Goal: Task Accomplishment & Management: Manage account settings

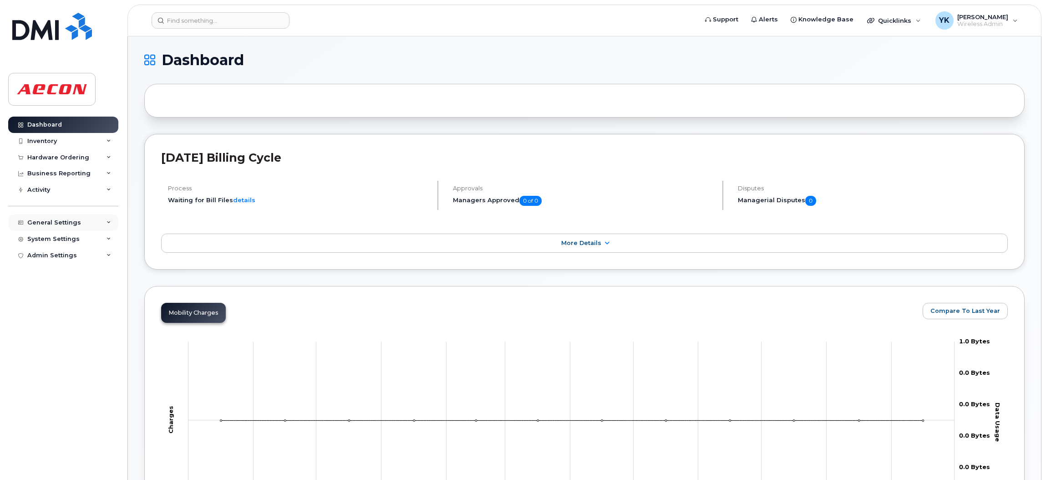
click at [50, 221] on div "General Settings" at bounding box center [54, 222] width 54 height 7
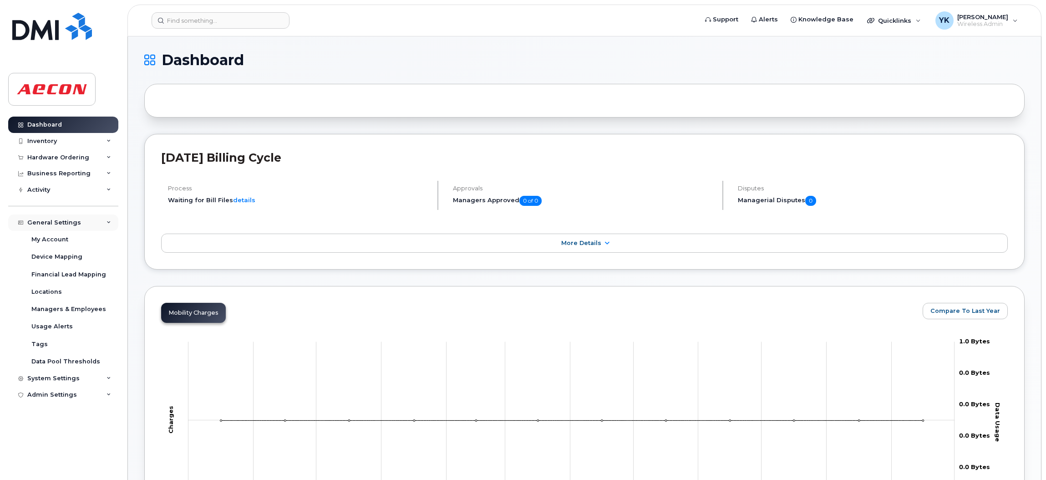
click at [59, 225] on div "General Settings" at bounding box center [54, 222] width 54 height 7
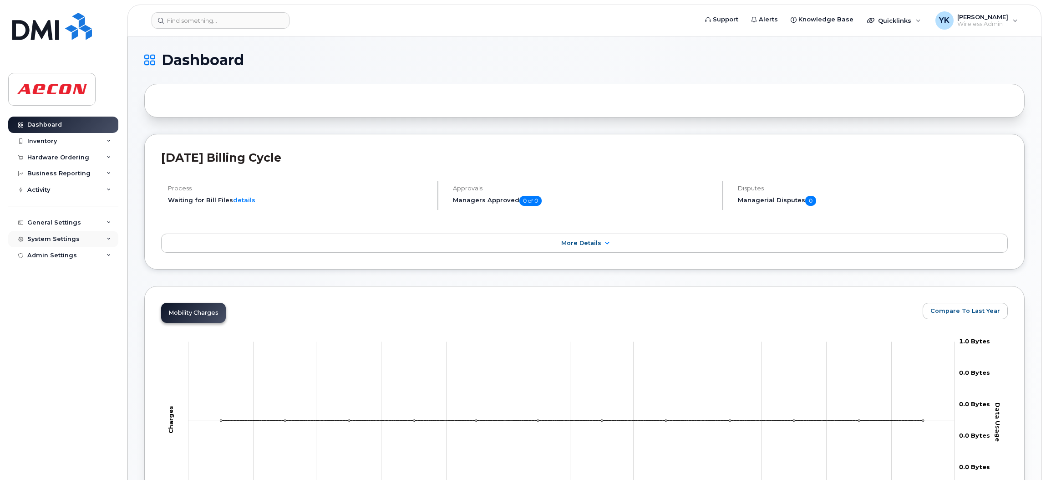
click at [55, 238] on div "System Settings" at bounding box center [53, 238] width 52 height 7
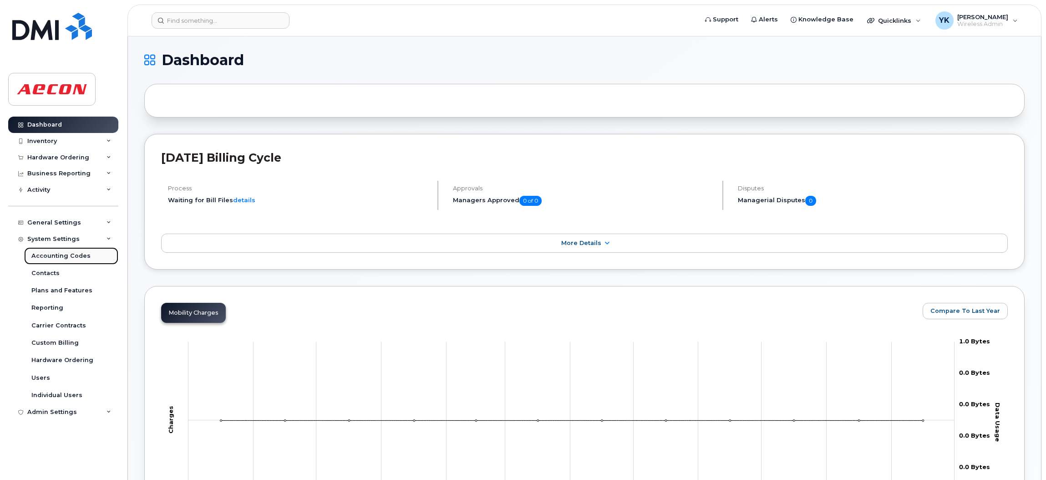
click at [60, 253] on div "Accounting Codes" at bounding box center [60, 256] width 59 height 8
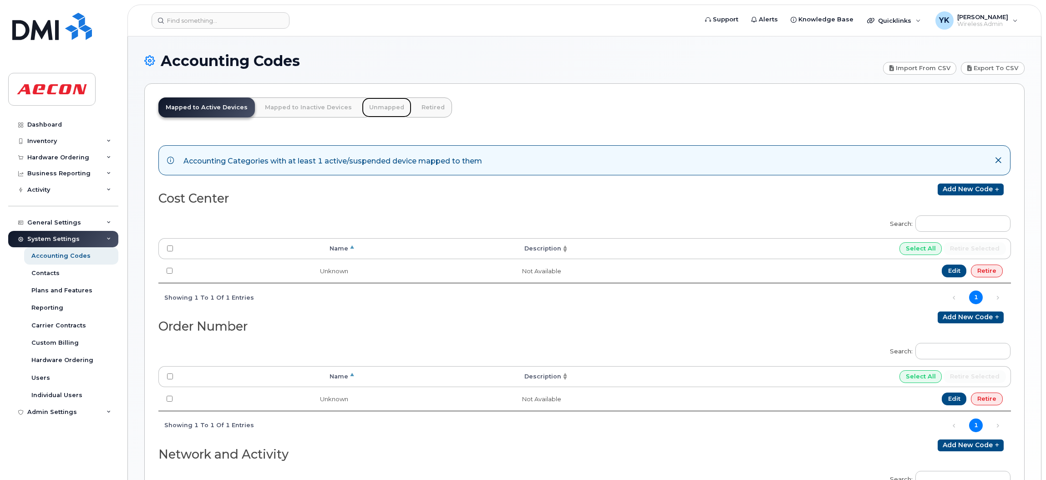
click at [368, 106] on link "Unmapped" at bounding box center [387, 107] width 50 height 20
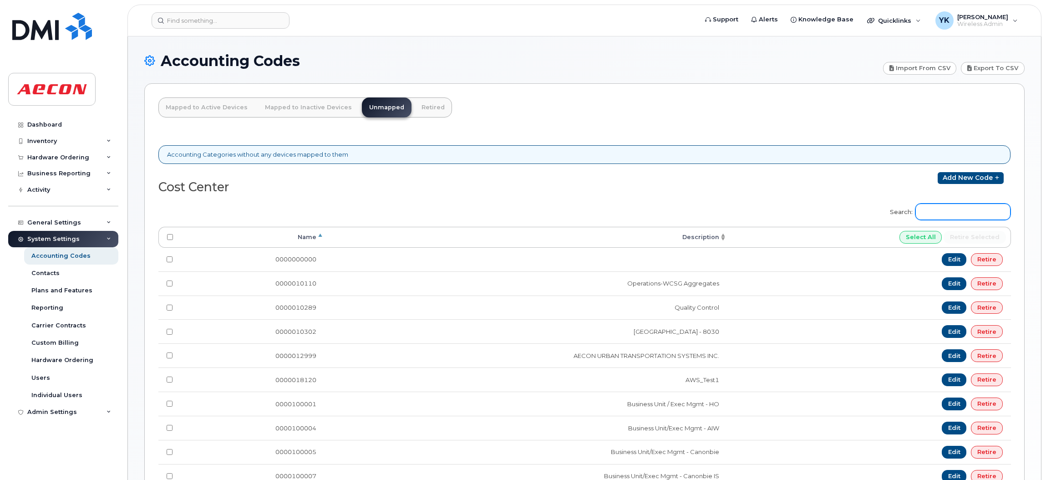
click at [954, 212] on input "Search:" at bounding box center [962, 211] width 95 height 16
paste input "170912"
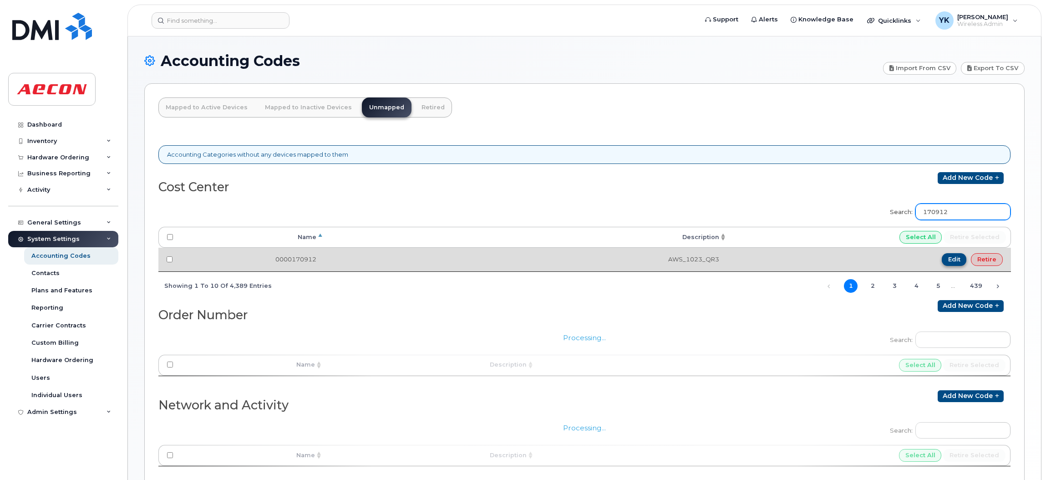
type input "170912"
click at [952, 259] on link "Edit" at bounding box center [953, 259] width 25 height 13
